Goal: Task Accomplishment & Management: Complete application form

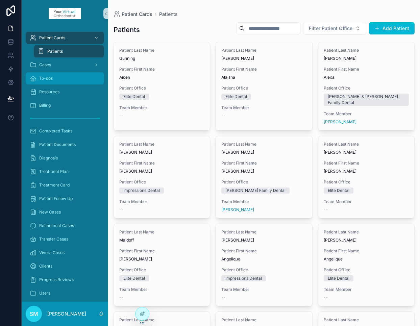
click at [54, 77] on div "To-dos" at bounding box center [65, 78] width 70 height 11
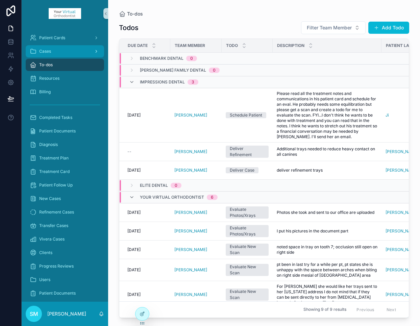
click at [50, 51] on span "Cases" at bounding box center [45, 51] width 12 height 5
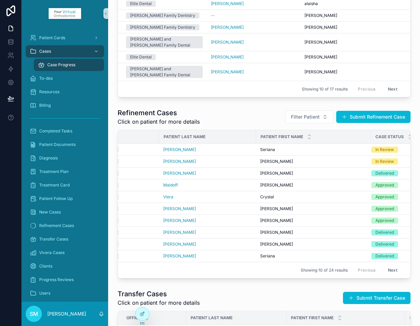
scroll to position [0, 38]
click at [265, 159] on span "[PERSON_NAME]" at bounding box center [275, 161] width 33 height 5
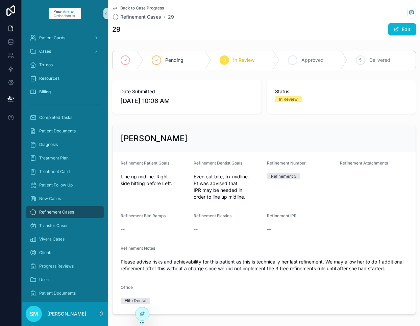
click at [304, 60] on span "Approved" at bounding box center [312, 60] width 22 height 7
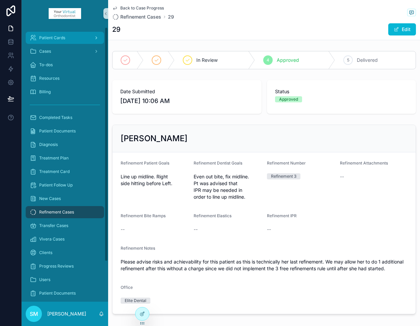
click at [52, 37] on span "Patient Cards" at bounding box center [52, 37] width 26 height 5
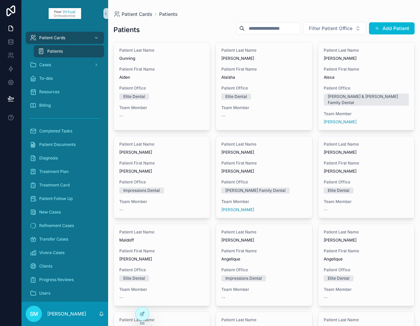
click at [270, 28] on input "scrollable content" at bounding box center [271, 28] width 55 height 9
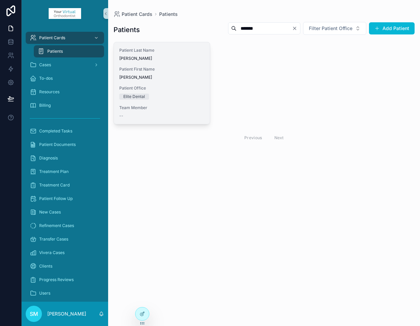
type input "*******"
click at [167, 72] on div "Patient First Name [PERSON_NAME]" at bounding box center [161, 74] width 85 height 14
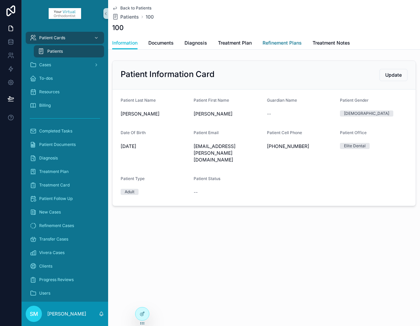
click at [279, 46] on span "Refinement Plans" at bounding box center [281, 43] width 39 height 7
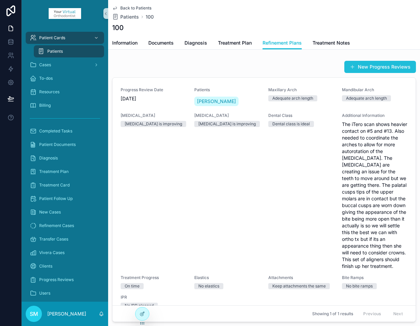
click at [373, 68] on button "New Progress Reviews" at bounding box center [380, 67] width 72 height 12
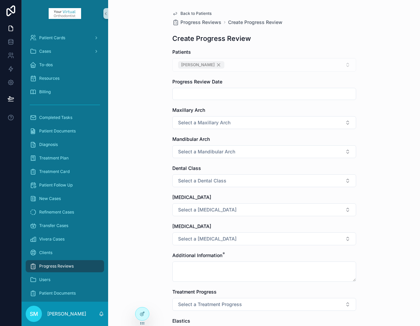
click at [201, 94] on input "scrollable content" at bounding box center [264, 93] width 183 height 9
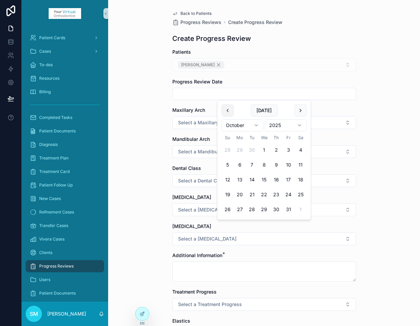
click at [228, 111] on button "scrollable content" at bounding box center [227, 110] width 12 height 12
click at [240, 194] on button "22" at bounding box center [240, 194] width 12 height 12
type input "*********"
click at [146, 127] on div "Back to Patients Progress Reviews Create Progress Review Create Progress Review…" at bounding box center [264, 163] width 312 height 326
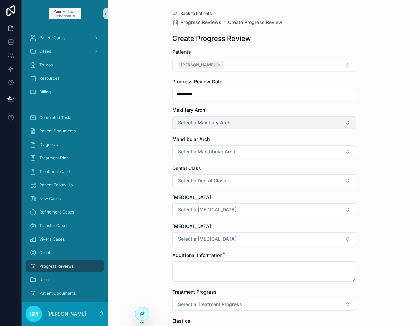
click at [189, 124] on span "Select a Maxillary Arch" at bounding box center [204, 122] width 52 height 7
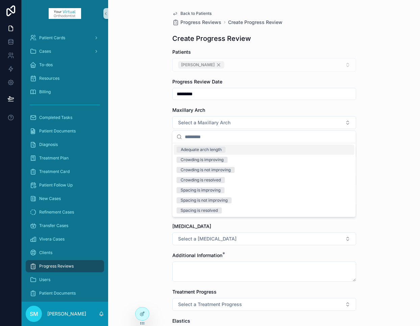
click at [192, 151] on div "Adequate arch length" at bounding box center [201, 150] width 41 height 6
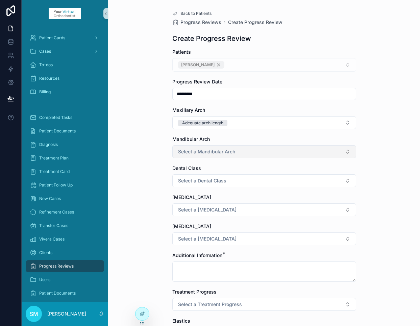
click at [189, 152] on span "Select a Mandibular Arch" at bounding box center [206, 151] width 57 height 7
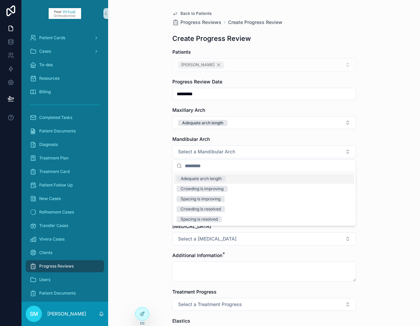
click at [188, 178] on div "Adequate arch length" at bounding box center [201, 179] width 41 height 6
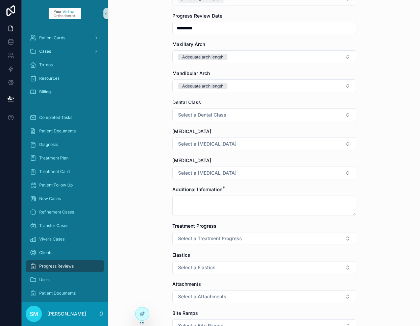
scroll to position [67, 0]
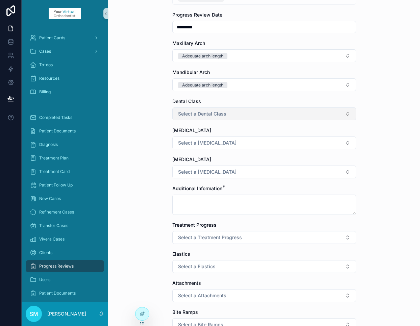
click at [188, 113] on span "Select a Dental Class" at bounding box center [202, 113] width 48 height 7
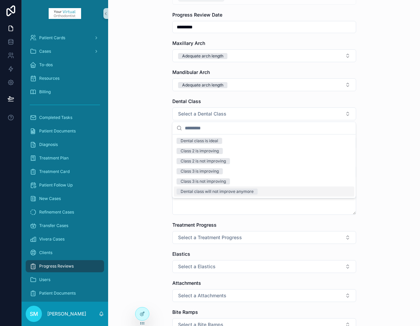
click at [225, 193] on div "Dental class will not improve anymore" at bounding box center [217, 191] width 73 height 6
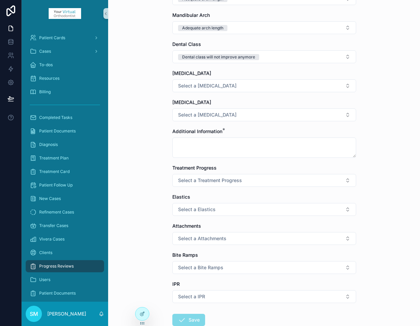
scroll to position [135, 0]
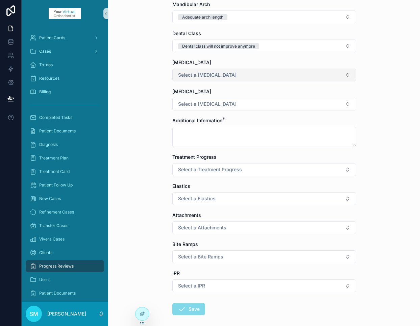
click at [188, 72] on span "Select a [MEDICAL_DATA]" at bounding box center [207, 75] width 58 height 7
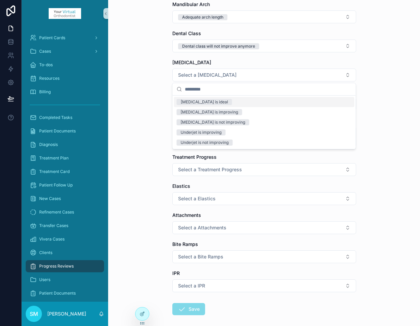
click at [191, 102] on div "[MEDICAL_DATA] is ideal" at bounding box center [204, 102] width 47 height 6
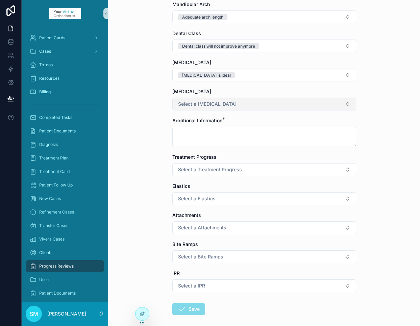
click at [189, 106] on span "Select a [MEDICAL_DATA]" at bounding box center [207, 104] width 58 height 7
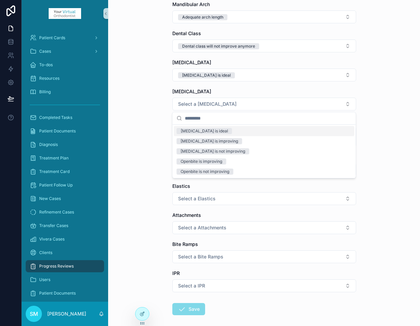
click at [190, 130] on div "[MEDICAL_DATA] is ideal" at bounding box center [204, 131] width 47 height 6
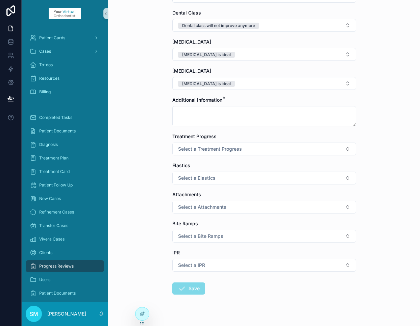
scroll to position [167, 0]
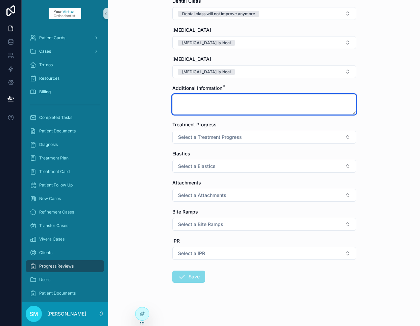
click at [187, 102] on textarea "scrollable content" at bounding box center [264, 104] width 184 height 20
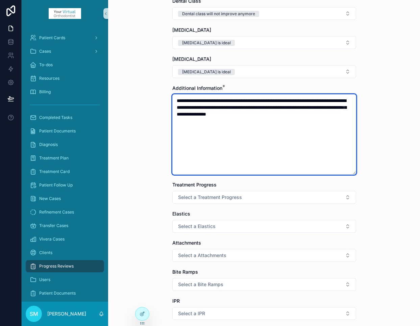
scroll to position [227, 0]
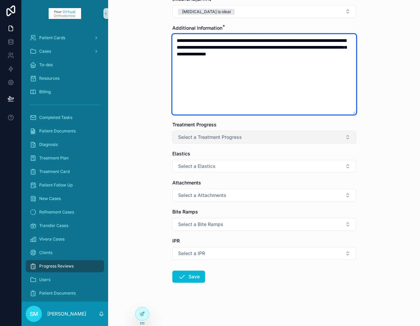
type textarea "**********"
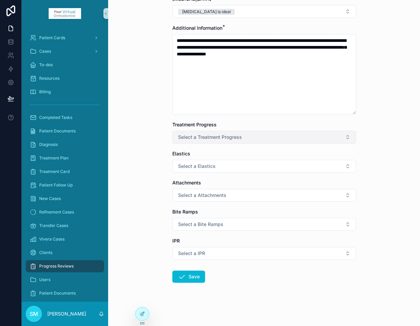
click at [186, 138] on span "Select a Treatment Progress" at bounding box center [210, 137] width 64 height 7
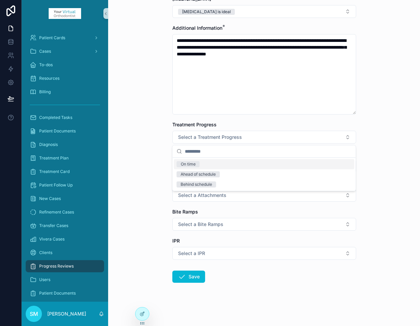
click at [187, 163] on div "On time" at bounding box center [188, 164] width 15 height 6
click at [188, 168] on span "Select a Elastics" at bounding box center [196, 166] width 37 height 7
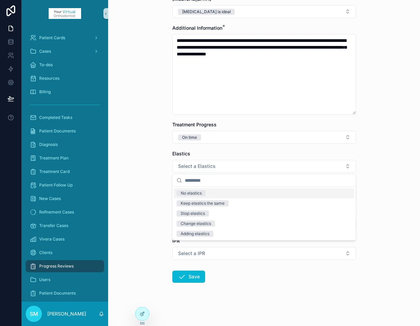
click at [189, 193] on div "No elastics" at bounding box center [191, 193] width 21 height 6
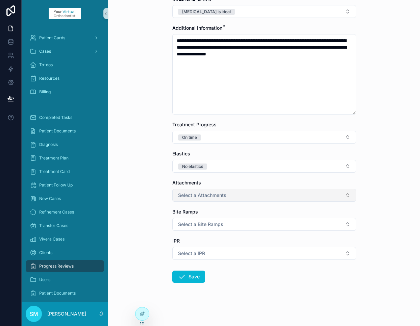
click at [188, 194] on span "Select a Attachments" at bounding box center [202, 195] width 48 height 7
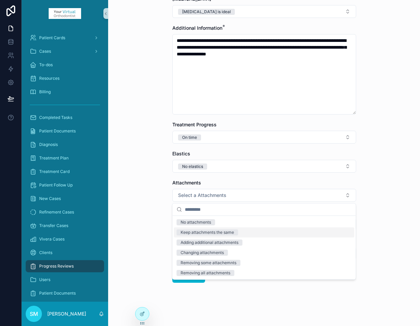
click at [199, 234] on div "Keep attachments the same" at bounding box center [207, 232] width 53 height 6
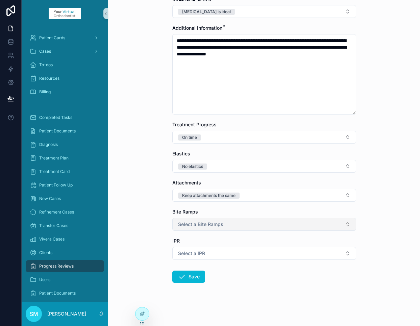
click at [187, 226] on span "Select a Bite Ramps" at bounding box center [200, 224] width 45 height 7
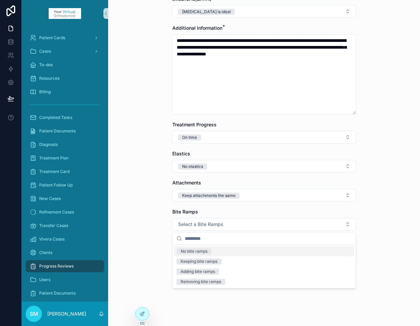
click at [188, 252] on div "No bite ramps" at bounding box center [194, 251] width 27 height 6
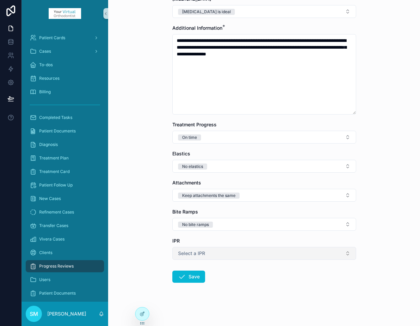
click at [194, 252] on span "Select a IPR" at bounding box center [191, 253] width 27 height 7
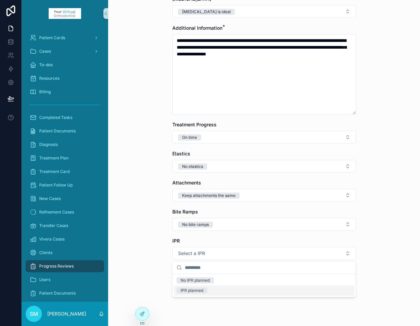
click at [195, 291] on div "IPR planned" at bounding box center [192, 290] width 23 height 6
click at [193, 279] on button "Save" at bounding box center [188, 276] width 33 height 12
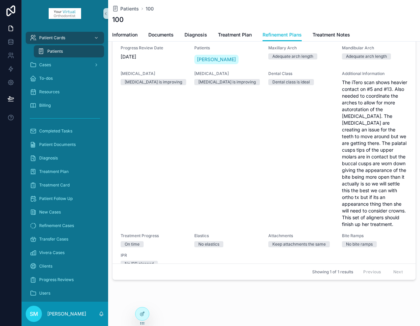
scroll to position [34, 0]
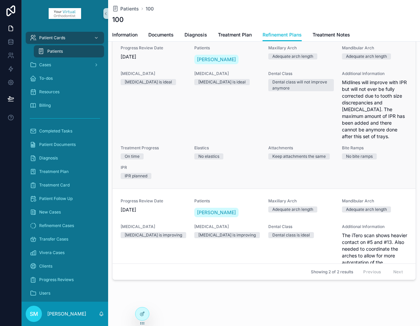
click at [252, 116] on div "[MEDICAL_DATA] [MEDICAL_DATA] is ideal" at bounding box center [226, 105] width 65 height 69
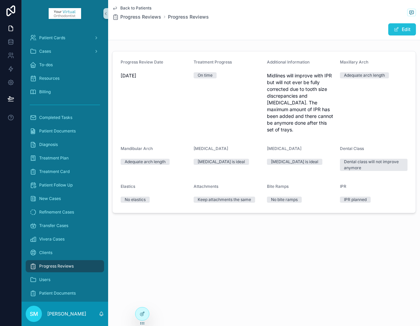
click at [397, 31] on span "scrollable content" at bounding box center [395, 29] width 5 height 5
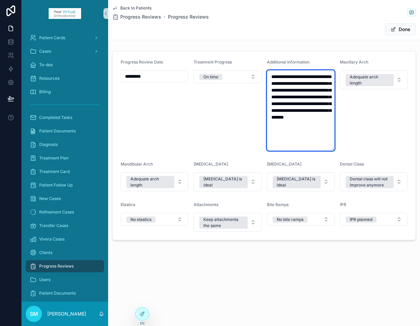
click at [323, 130] on textarea "**********" at bounding box center [301, 110] width 68 height 80
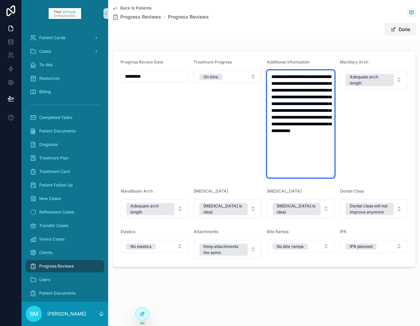
type textarea "**********"
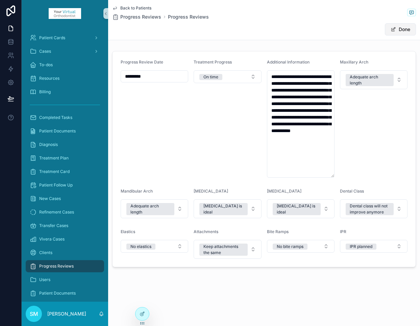
click at [406, 30] on button "Done" at bounding box center [400, 29] width 31 height 12
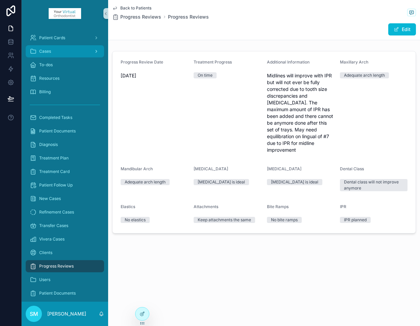
click at [50, 51] on span "Cases" at bounding box center [45, 51] width 12 height 5
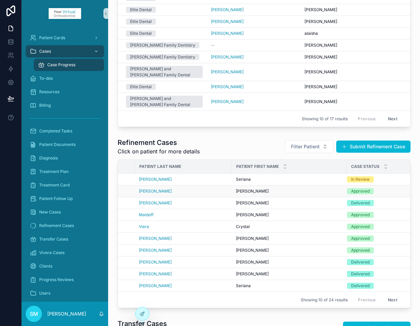
scroll to position [0, 77]
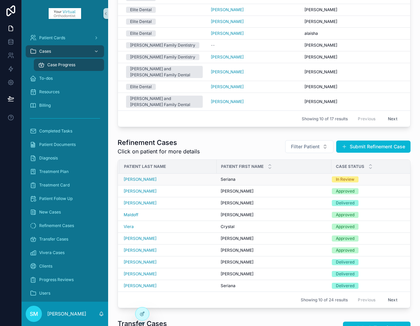
click at [253, 177] on div "Seriana Seriana" at bounding box center [273, 179] width 107 height 5
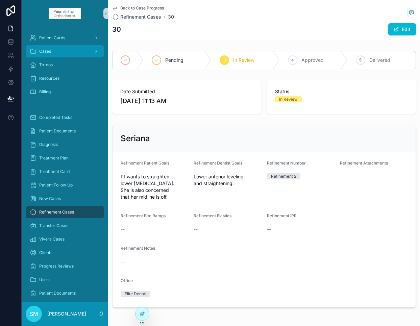
click at [51, 50] on div "Cases" at bounding box center [65, 51] width 70 height 11
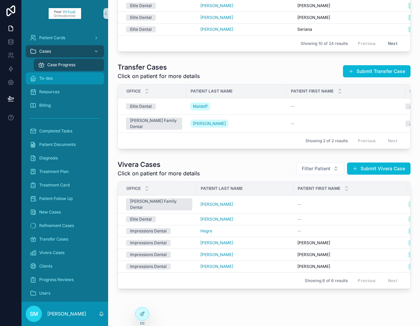
click at [49, 80] on span "To-dos" at bounding box center [46, 78] width 14 height 5
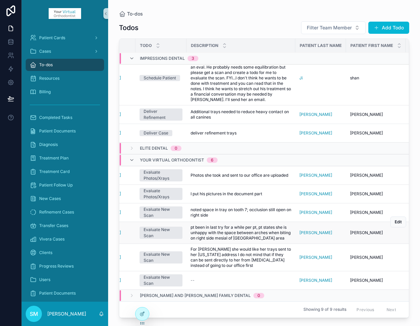
scroll to position [37, 86]
